Goal: Check status: Check status

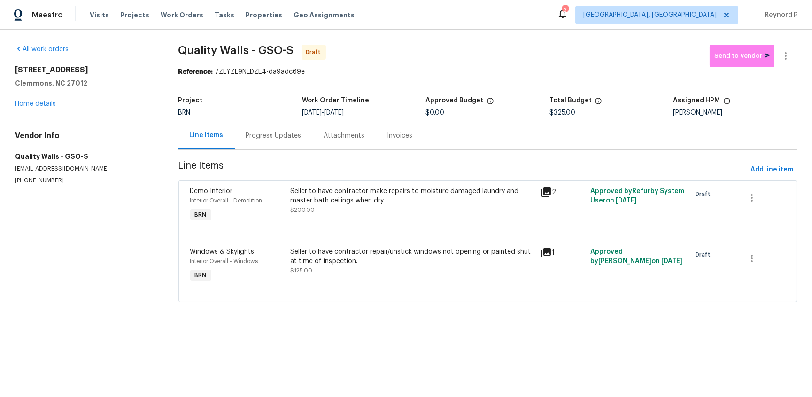
click at [277, 131] on div "Progress Updates" at bounding box center [274, 136] width 78 height 28
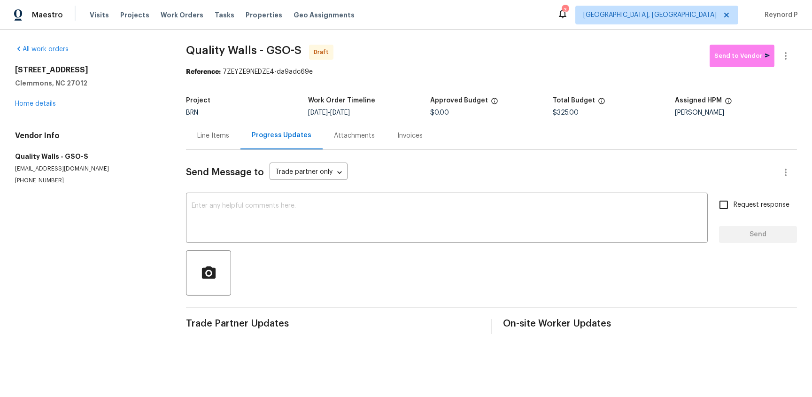
click at [215, 139] on div "Line Items" at bounding box center [213, 135] width 32 height 9
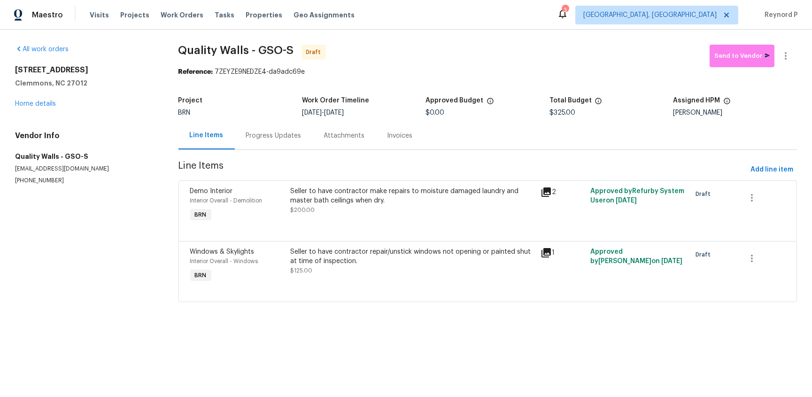
click at [474, 50] on span "Quality Walls - GSO-S Draft" at bounding box center [443, 56] width 531 height 23
click at [420, 50] on span "Quality Walls - GSO-S Draft" at bounding box center [443, 56] width 531 height 23
click at [248, 47] on span "Quality Walls - GSO-S" at bounding box center [235, 50] width 115 height 11
drag, startPoint x: 247, startPoint y: 52, endPoint x: 173, endPoint y: 52, distance: 74.2
click at [173, 52] on div "All work orders 105 Stonburg Rd Clemmons, NC 27012 Home details Vendor Info Qua…" at bounding box center [406, 179] width 812 height 299
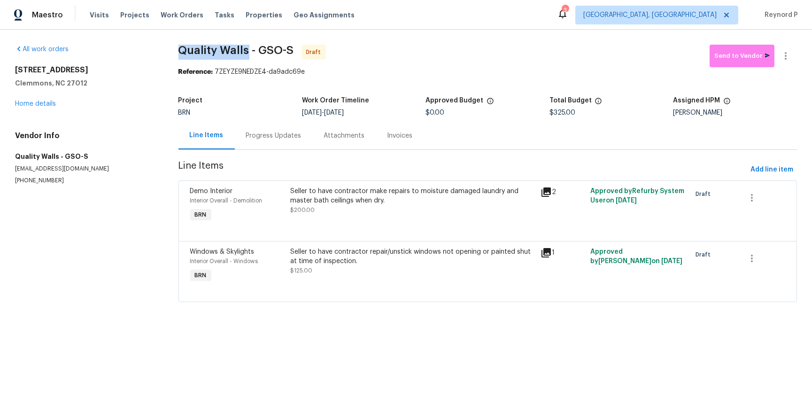
copy span "Quality Walls"
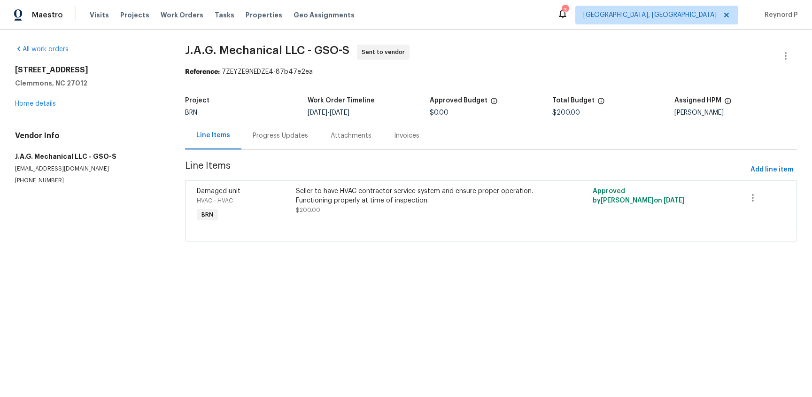
click at [283, 133] on div "Progress Updates" at bounding box center [280, 135] width 55 height 9
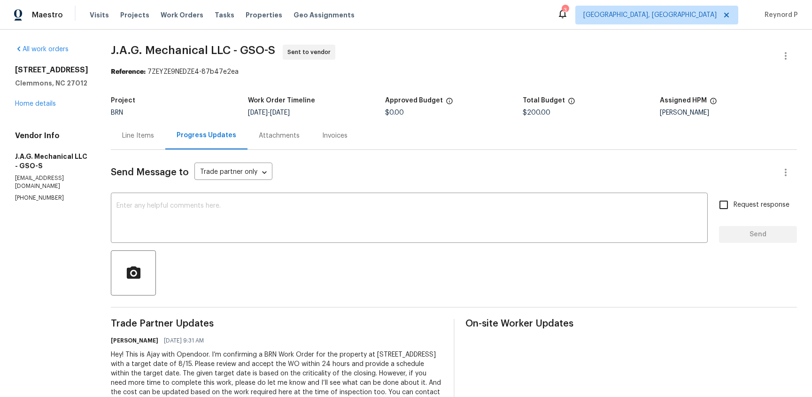
scroll to position [36, 0]
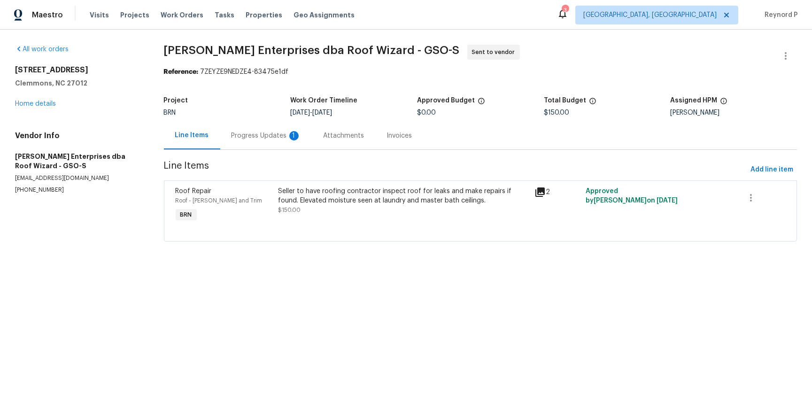
click at [288, 144] on div "Progress Updates 1" at bounding box center [266, 136] width 92 height 28
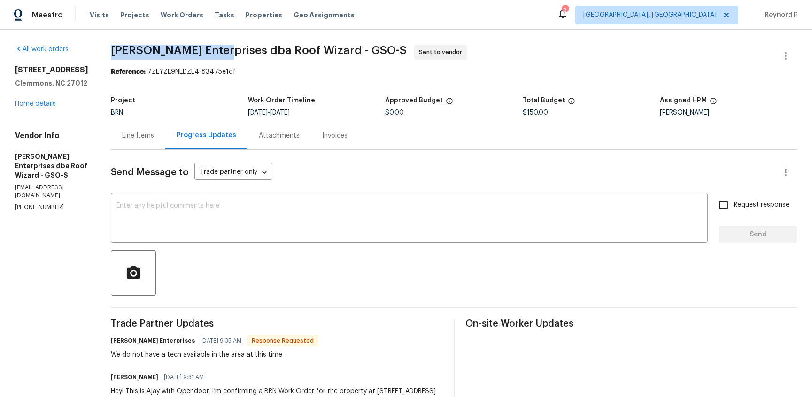
drag, startPoint x: 215, startPoint y: 51, endPoint x: 100, endPoint y: 51, distance: 114.6
click at [111, 51] on span "Nordman Enterprises dba Roof Wizard - GSO-S" at bounding box center [259, 50] width 296 height 11
copy span "Nordman Enterprises"
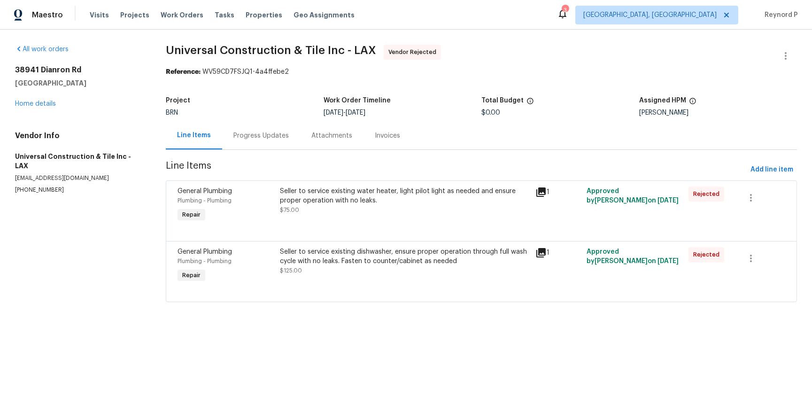
click at [254, 136] on div "Progress Updates" at bounding box center [260, 135] width 55 height 9
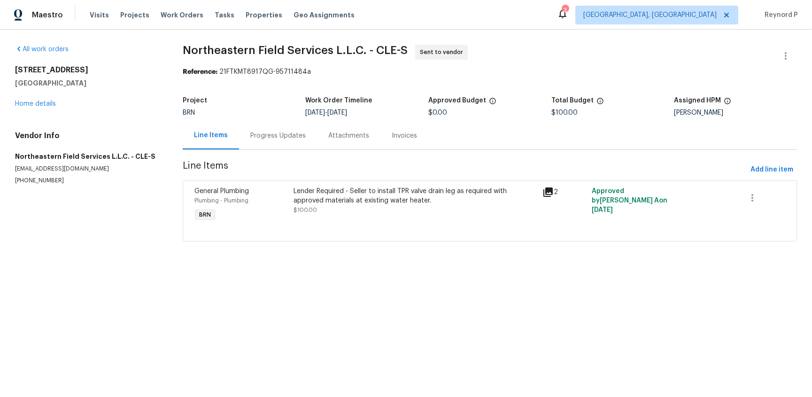
click at [279, 141] on div "Progress Updates" at bounding box center [278, 136] width 78 height 28
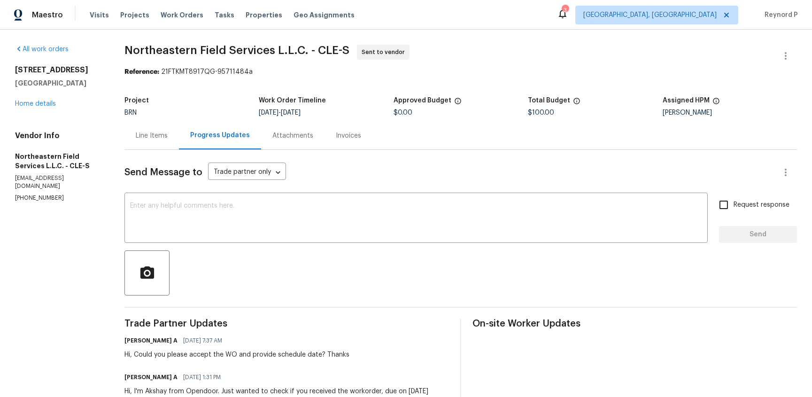
click at [153, 138] on div "Line Items" at bounding box center [152, 135] width 32 height 9
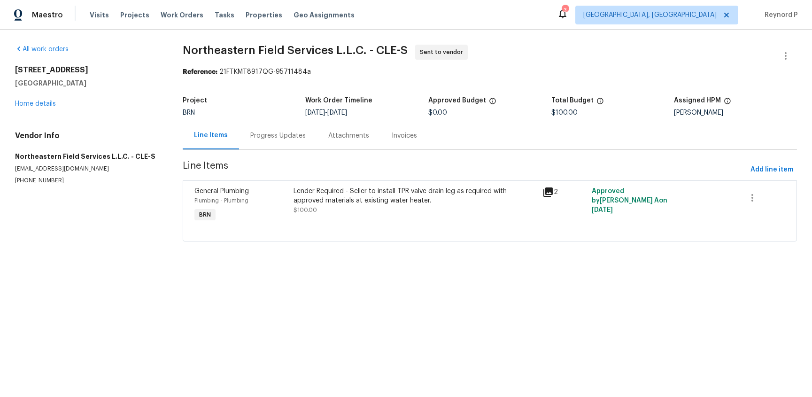
click at [417, 268] on html "Maestro Visits Projects Work Orders Tasks Properties Geo Assignments 3 Albuquer…" at bounding box center [406, 134] width 812 height 268
click at [277, 140] on div "Progress Updates" at bounding box center [277, 135] width 55 height 9
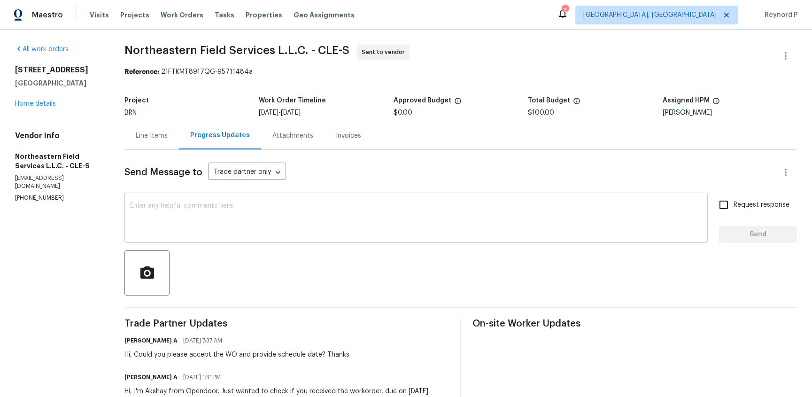
scroll to position [54, 0]
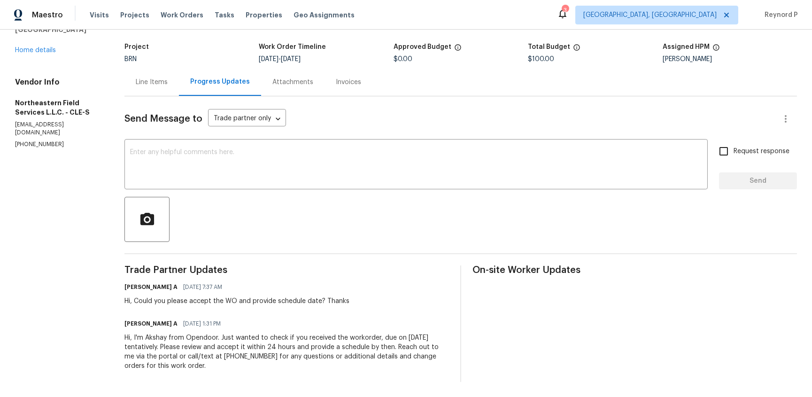
click at [338, 290] on div "Akshay Ajaya Kumar A 08/13/2025 7:37 AM" at bounding box center [236, 286] width 225 height 13
click at [141, 83] on div "Line Items" at bounding box center [152, 81] width 32 height 9
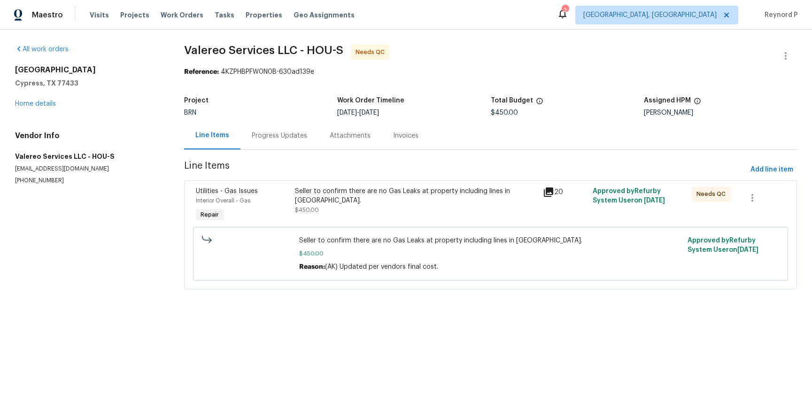
click at [285, 131] on div "Progress Updates" at bounding box center [279, 135] width 55 height 9
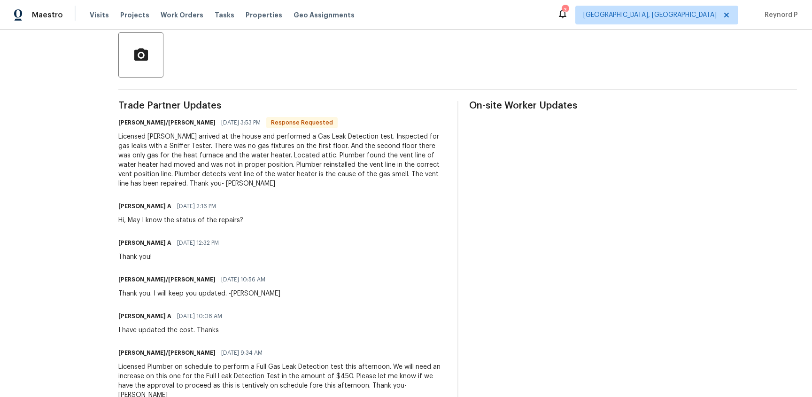
scroll to position [200, 0]
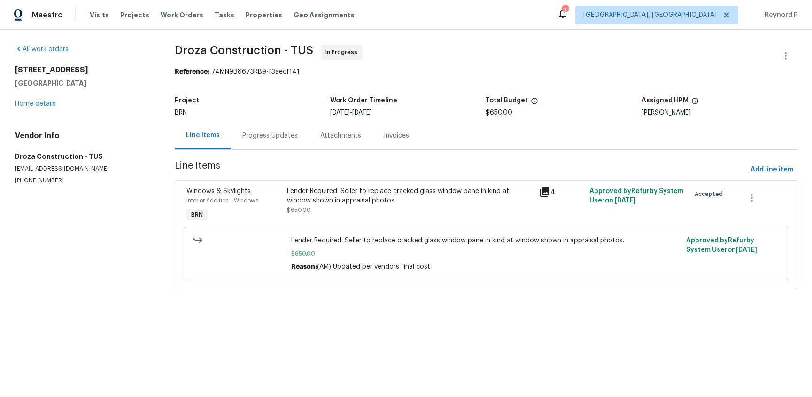
click at [272, 130] on div "Progress Updates" at bounding box center [270, 136] width 78 height 28
